Goal: Task Accomplishment & Management: Use online tool/utility

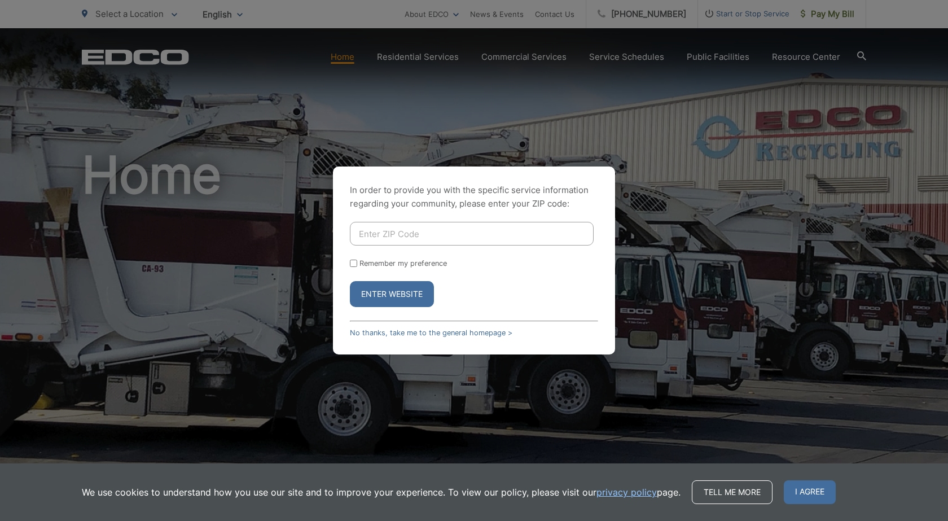
click at [403, 230] on input "Enter ZIP Code" at bounding box center [472, 234] width 244 height 24
click at [437, 331] on link "No thanks, take me to the general homepage >" at bounding box center [431, 332] width 163 height 8
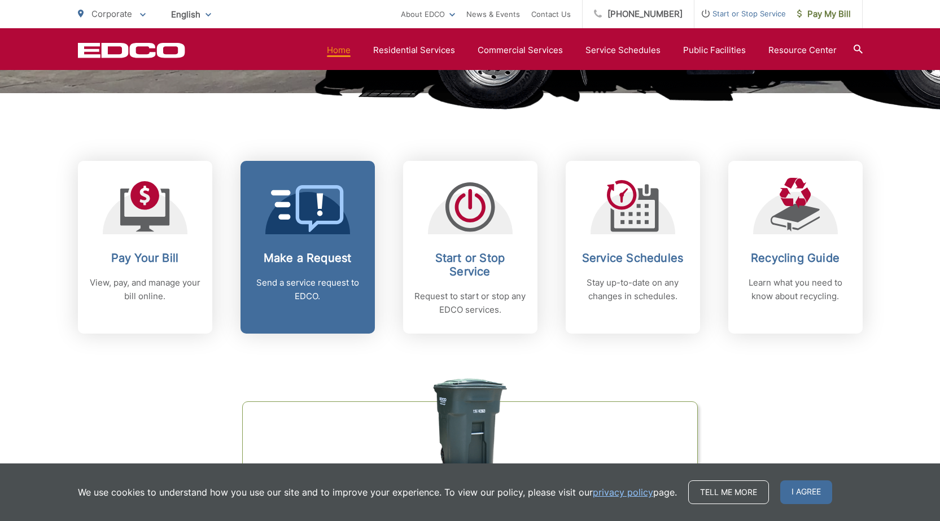
scroll to position [376, 0]
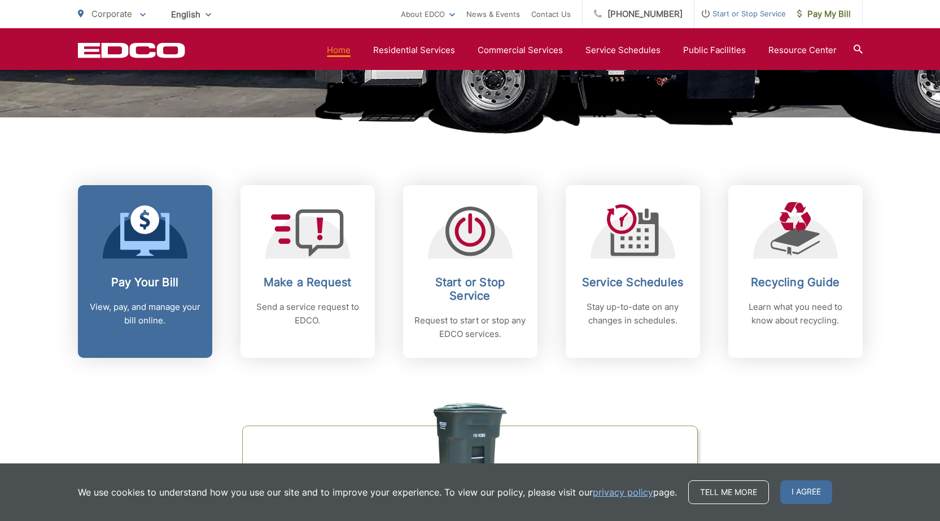
click at [172, 279] on h2 "Pay Your Bill" at bounding box center [145, 282] width 112 height 14
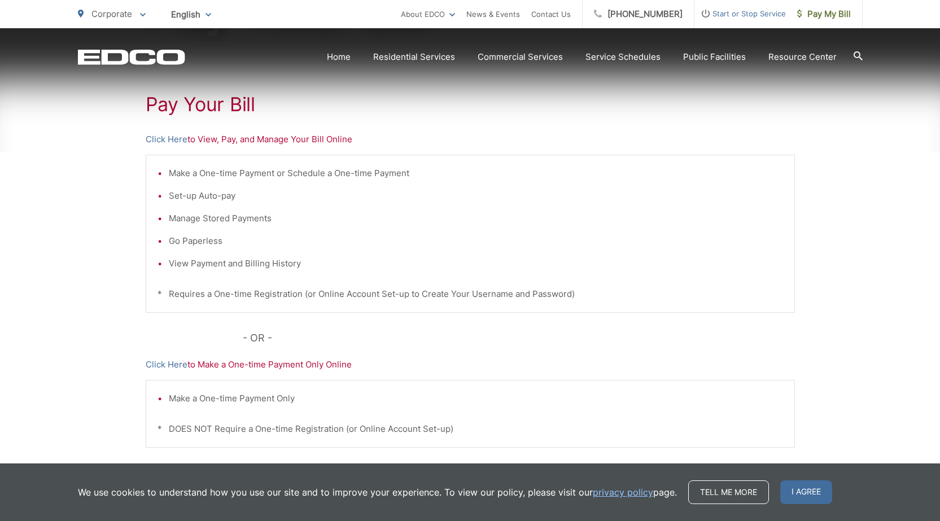
scroll to position [226, 0]
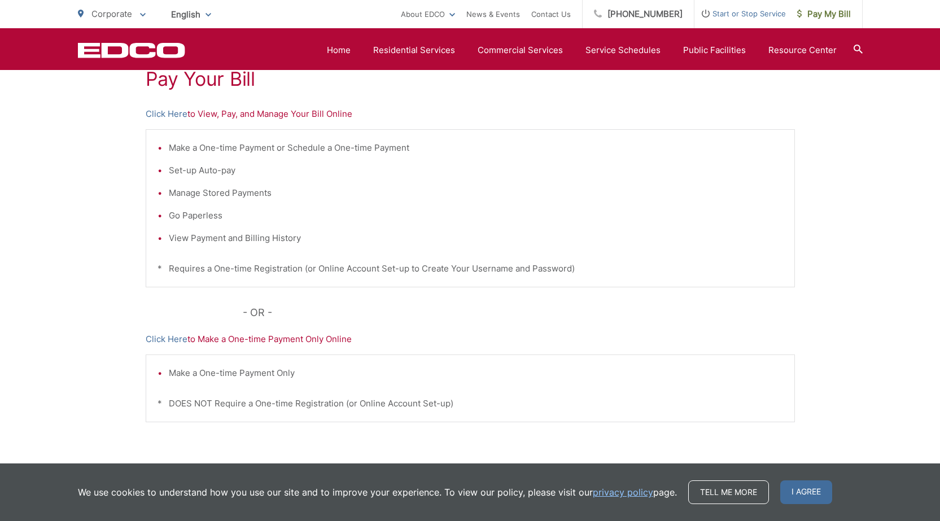
click at [205, 236] on li "View Payment and Billing History" at bounding box center [476, 238] width 614 height 14
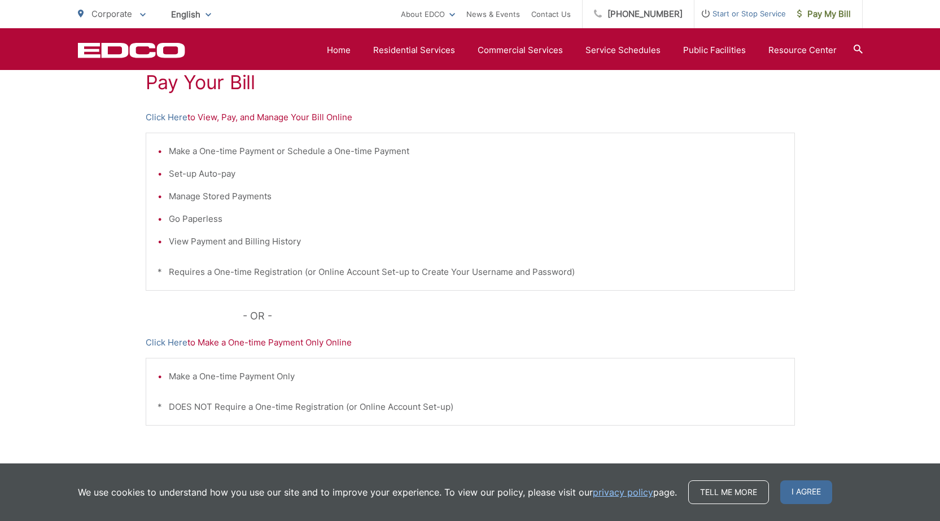
scroll to position [131, 0]
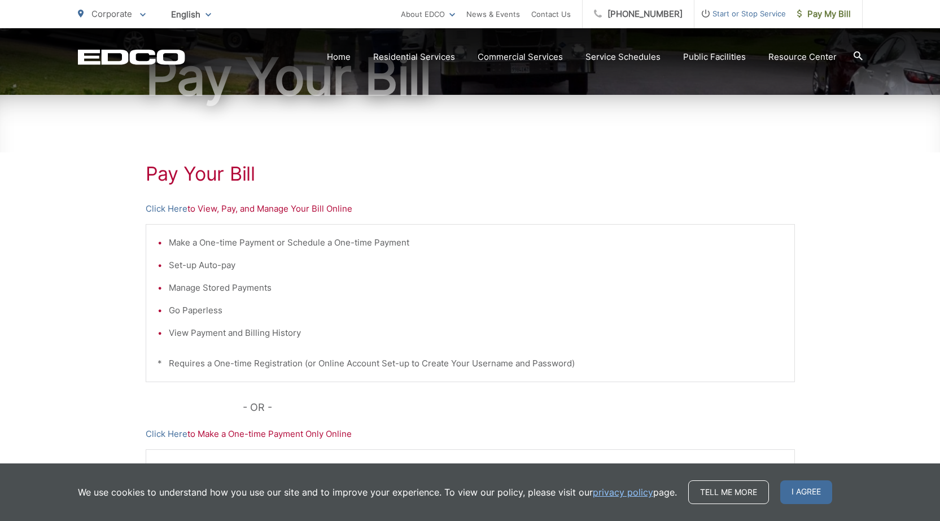
click at [239, 210] on p "Click Here to View, Pay, and Manage Your Bill Online" at bounding box center [470, 209] width 649 height 14
click at [203, 204] on p "Click Here to View, Pay, and Manage Your Bill Online" at bounding box center [470, 209] width 649 height 14
click at [166, 208] on link "Click Here" at bounding box center [167, 209] width 42 height 14
